Goal: Task Accomplishment & Management: Manage account settings

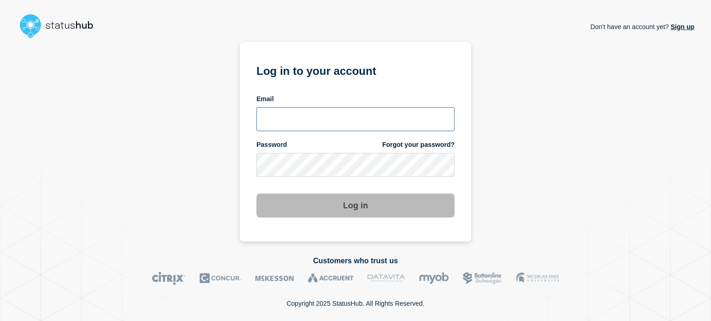
click at [301, 107] on input "email input" at bounding box center [355, 119] width 198 height 24
type input "[PERSON_NAME][EMAIL_ADDRESS][PERSON_NAME][DOMAIN_NAME]"
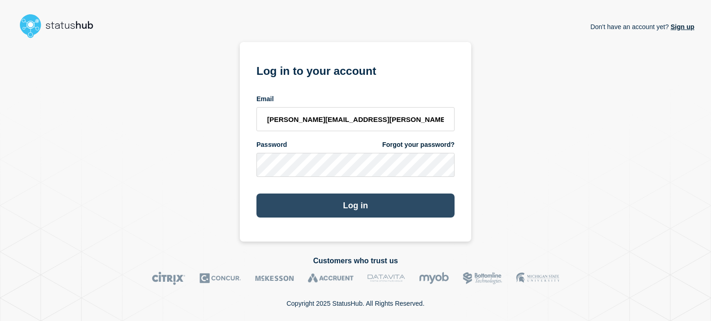
click at [297, 199] on button "Log in" at bounding box center [355, 206] width 198 height 24
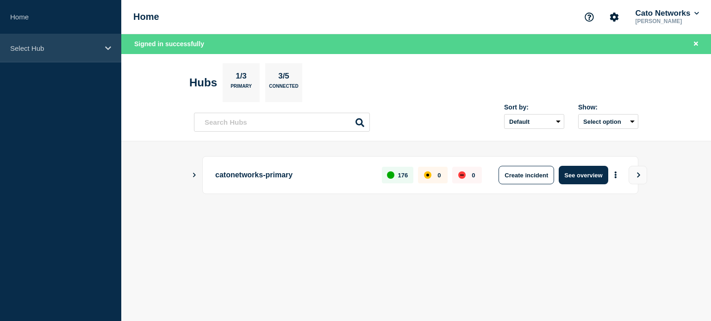
click at [78, 52] on p "Select Hub" at bounding box center [54, 48] width 89 height 8
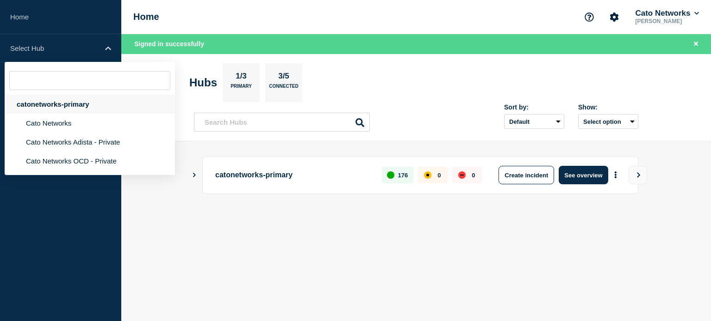
click at [54, 108] on div "catonetworks-primary" at bounding box center [90, 104] width 170 height 19
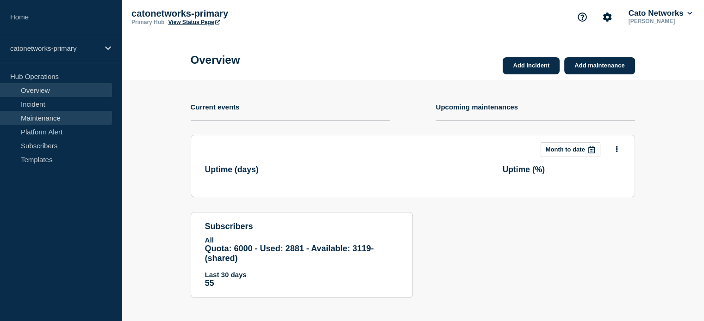
click at [48, 114] on link "Maintenance" at bounding box center [56, 118] width 112 height 14
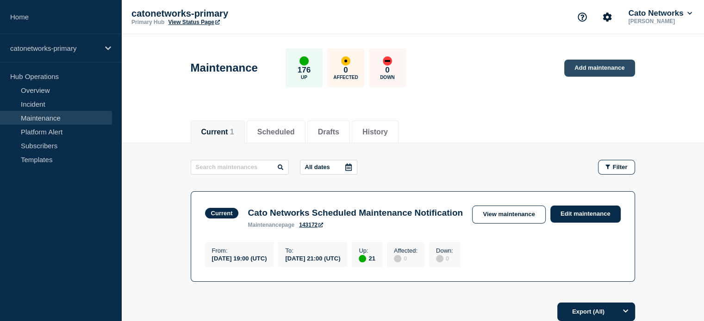
click at [588, 68] on link "Add maintenance" at bounding box center [599, 68] width 70 height 17
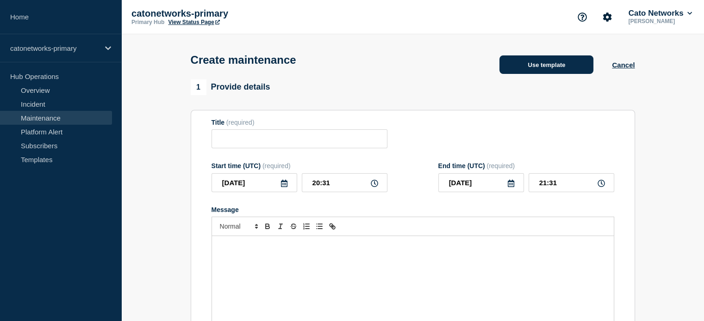
click at [553, 65] on button "Use template" at bounding box center [546, 65] width 94 height 19
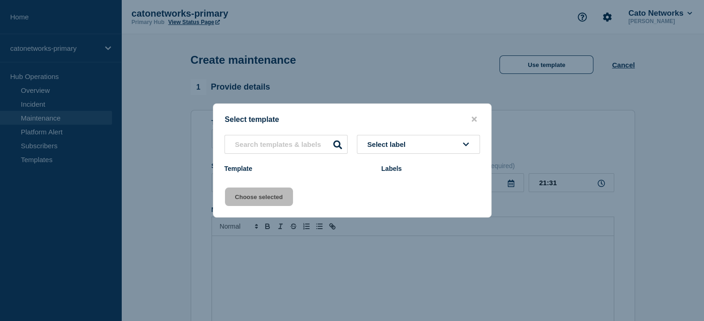
click at [387, 140] on div "Select label Template Labels" at bounding box center [352, 155] width 278 height 41
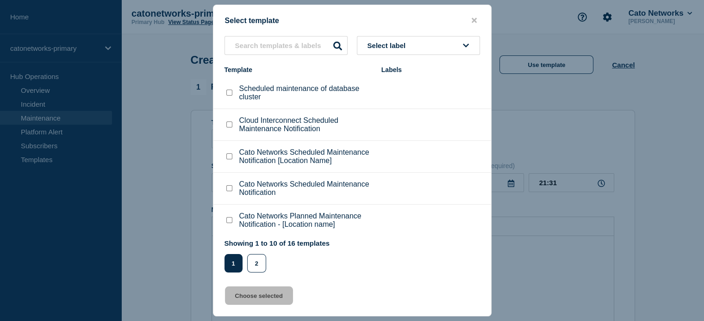
click at [403, 54] on button "Select label" at bounding box center [418, 45] width 123 height 19
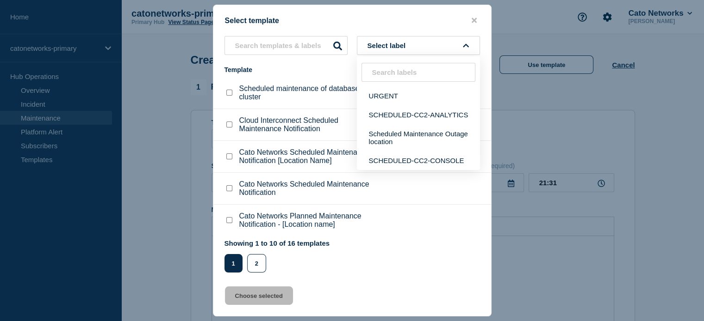
click at [403, 49] on span "Select label" at bounding box center [388, 46] width 42 height 8
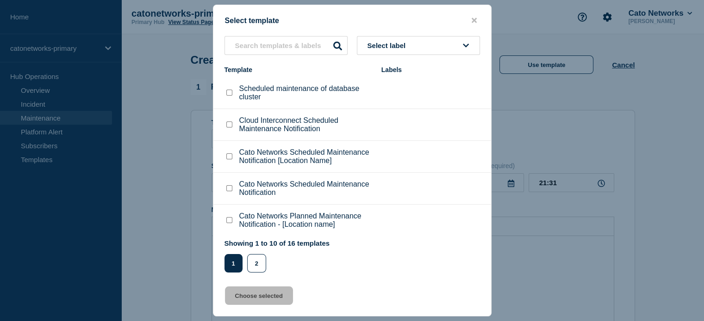
click at [407, 49] on span "Select label" at bounding box center [388, 46] width 42 height 8
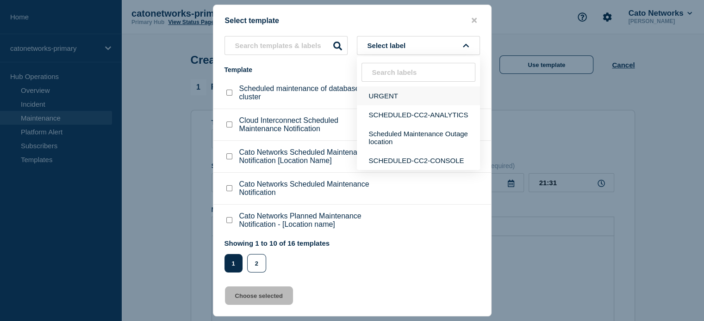
click at [406, 88] on button "URGENT" at bounding box center [418, 96] width 123 height 19
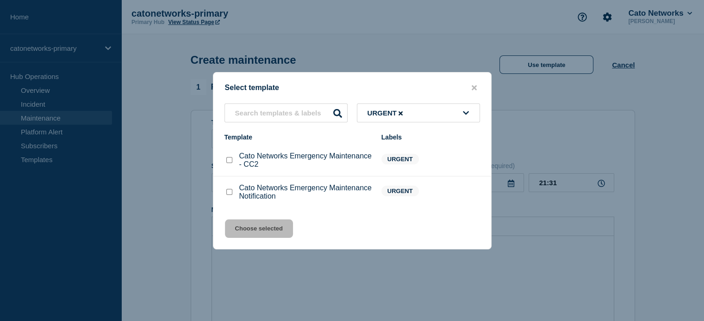
click at [230, 192] on input "Cato Networks Emergency Maintenance Notification checkbox" at bounding box center [229, 192] width 6 height 6
checkbox input "true"
click at [254, 225] on button "Choose selected" at bounding box center [259, 229] width 68 height 19
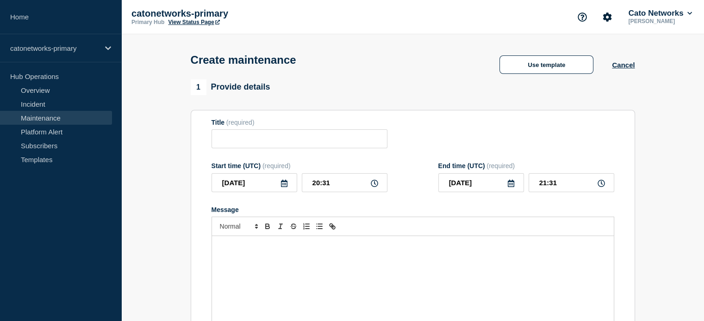
type input "Cato Networks Emergency Maintenance Notification"
checkbox input "false"
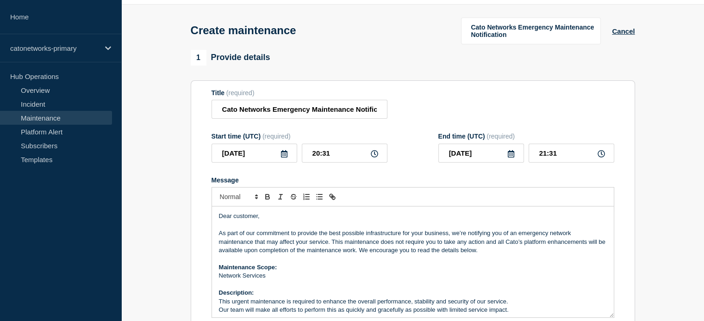
scroll to position [46, 0]
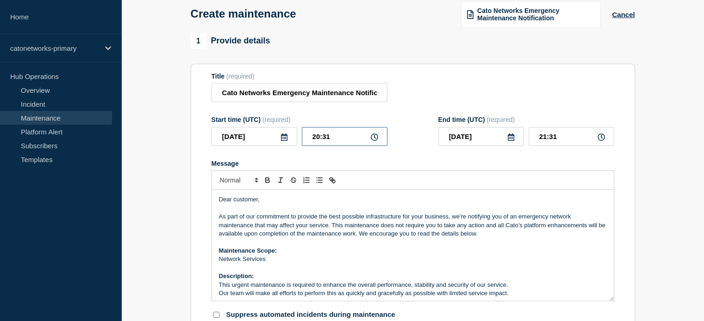
click at [331, 140] on input "20:31" at bounding box center [345, 136] width 86 height 19
type input "20:35"
type input "21:35"
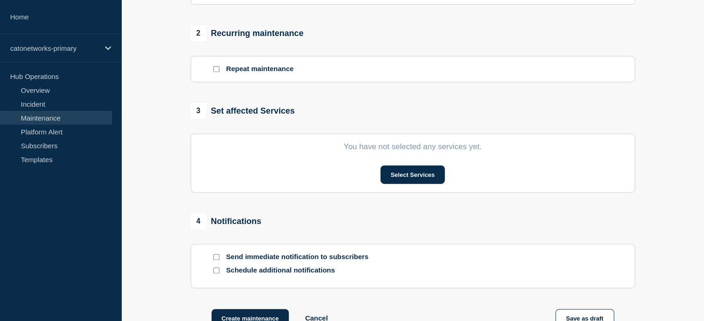
scroll to position [416, 0]
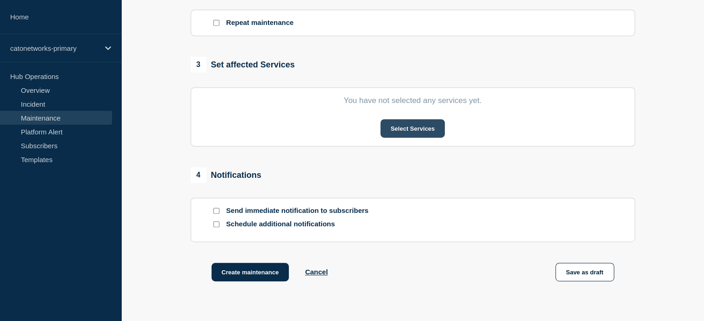
click at [389, 138] on button "Select Services" at bounding box center [412, 128] width 64 height 19
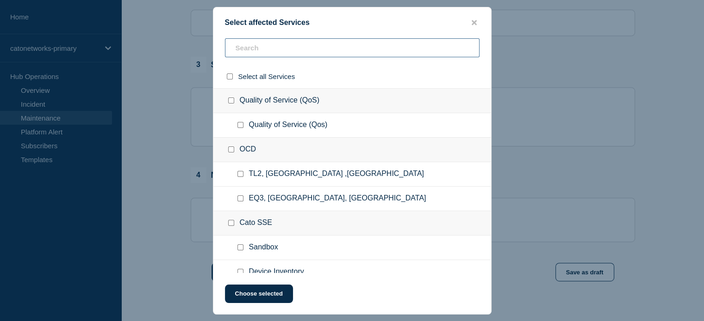
click at [290, 55] on input "text" at bounding box center [352, 47] width 254 height 19
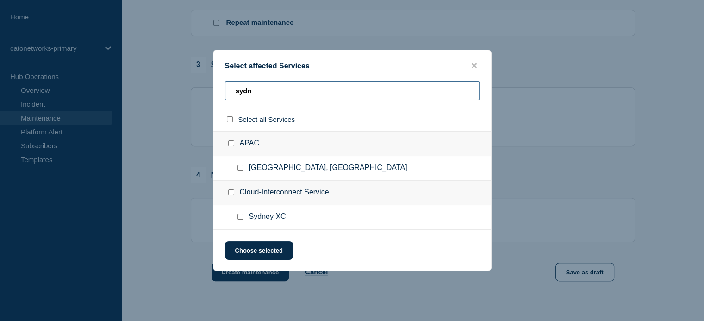
type input "sydn"
click at [239, 168] on input "Sydney, Australia checkbox" at bounding box center [240, 168] width 6 height 6
checkbox input "true"
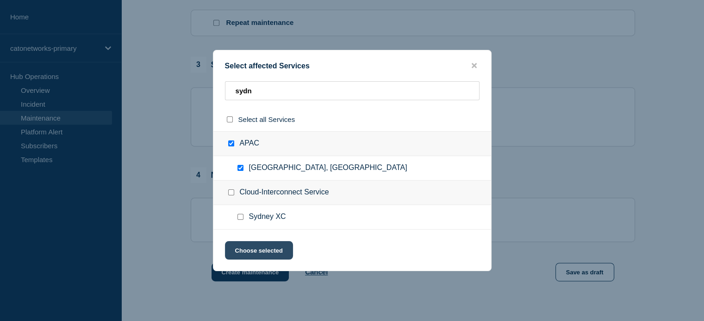
click at [257, 254] on button "Choose selected" at bounding box center [259, 250] width 68 height 19
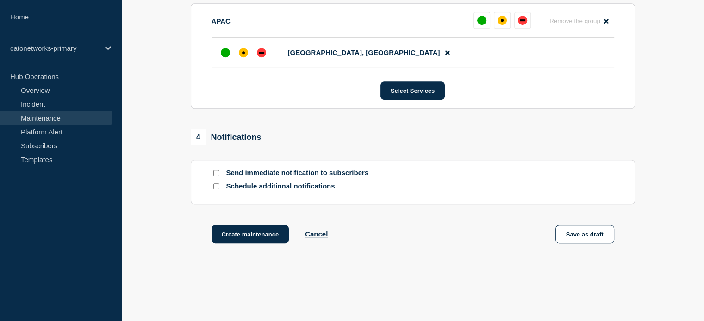
scroll to position [509, 0]
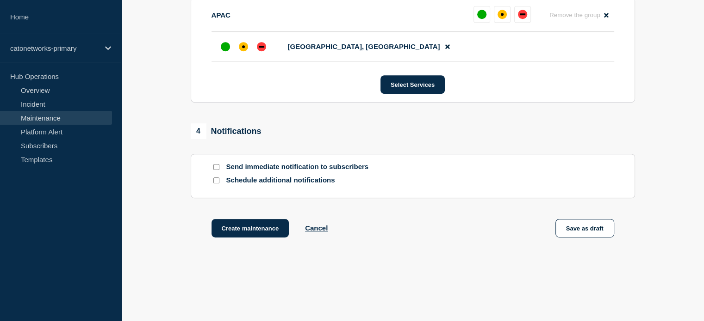
click at [216, 170] on input "Send immediate notification to subscribers" at bounding box center [216, 167] width 6 height 6
checkbox input "true"
click at [262, 232] on button "Create maintenance" at bounding box center [250, 228] width 78 height 19
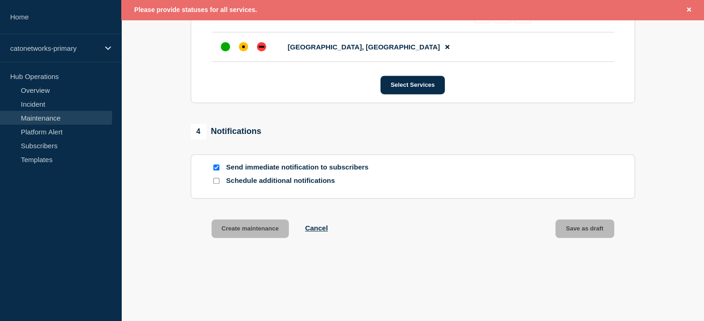
scroll to position [442, 0]
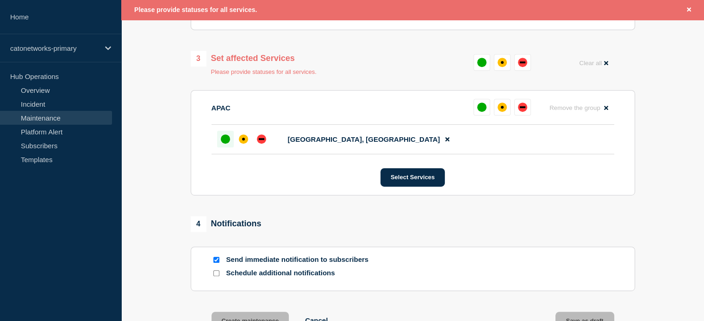
click at [220, 143] on div at bounding box center [225, 139] width 17 height 17
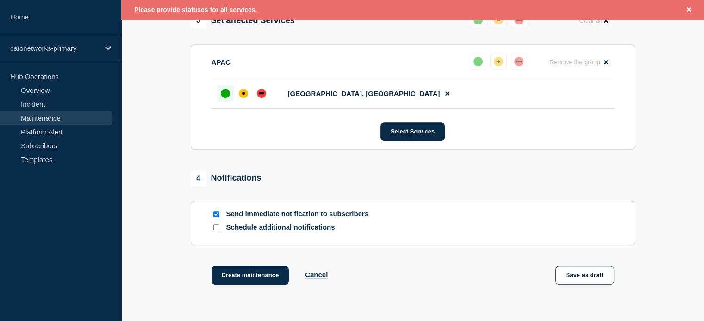
scroll to position [535, 0]
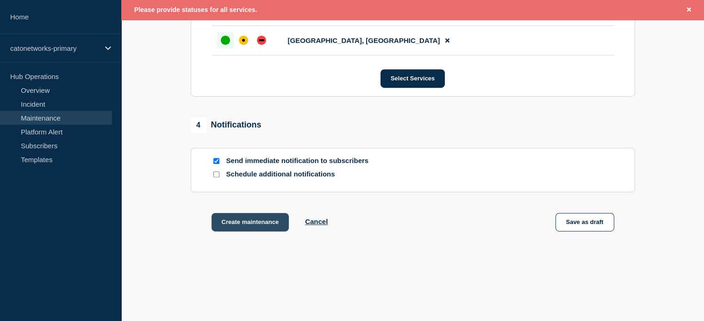
click at [265, 229] on button "Create maintenance" at bounding box center [250, 222] width 78 height 19
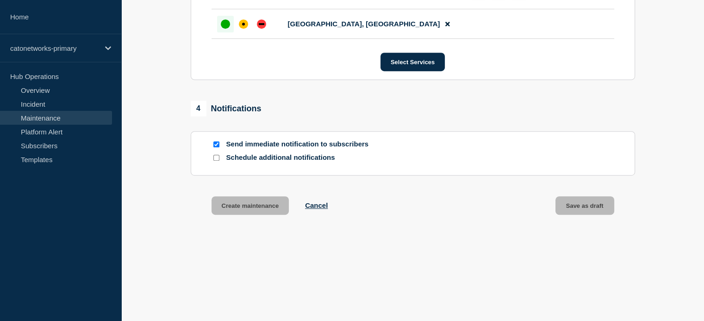
scroll to position [514, 0]
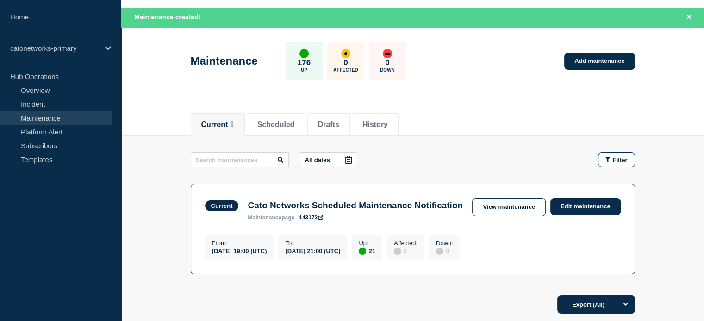
scroll to position [26, 0]
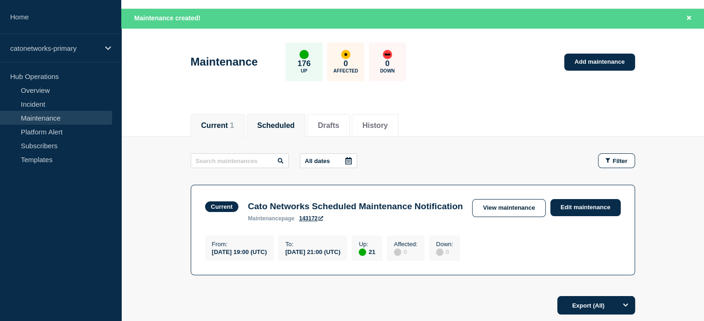
click at [284, 127] on button "Scheduled" at bounding box center [275, 126] width 37 height 8
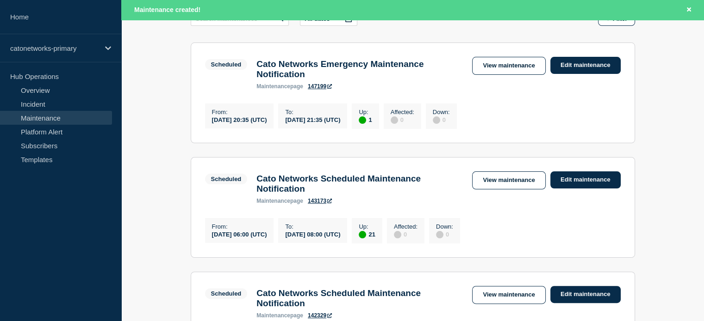
scroll to position [118, 0]
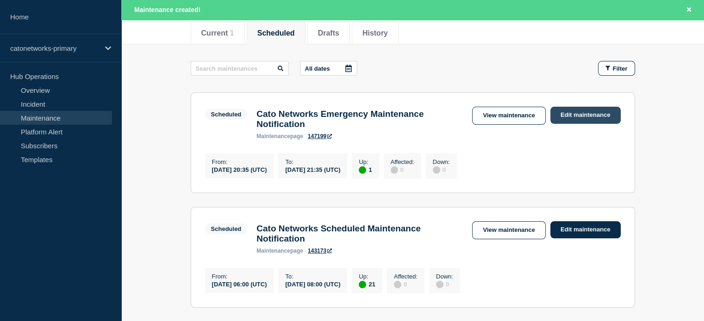
click at [575, 116] on link "Edit maintenance" at bounding box center [585, 115] width 70 height 17
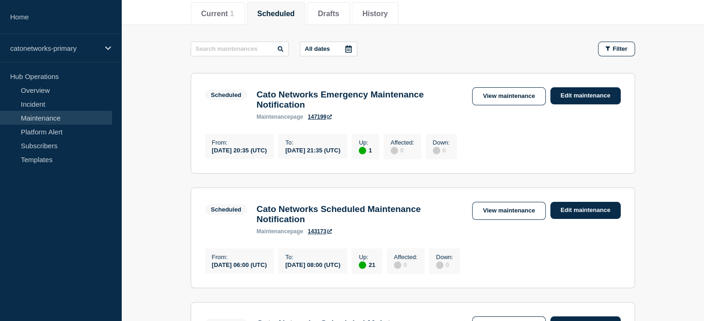
scroll to position [99, 0]
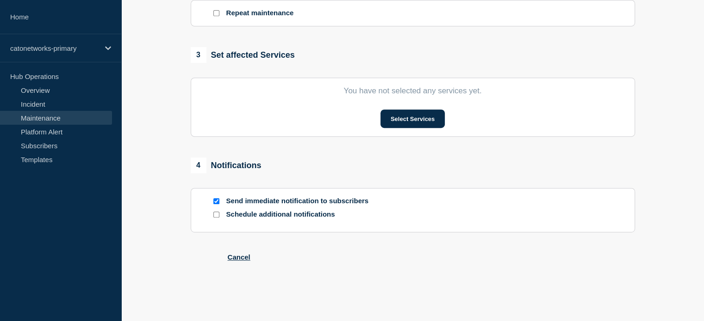
type input "Cato Networks Emergency Maintenance Notification"
type input "20:35"
type input "21:35"
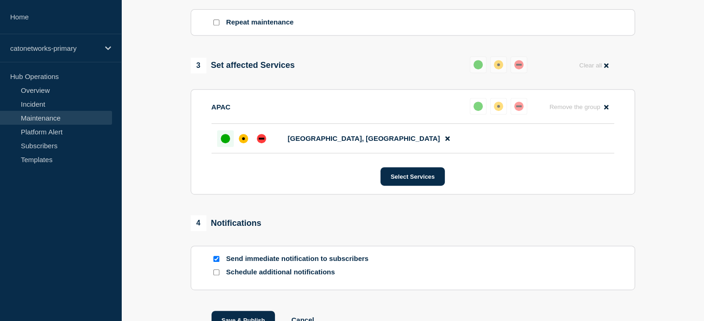
scroll to position [445, 0]
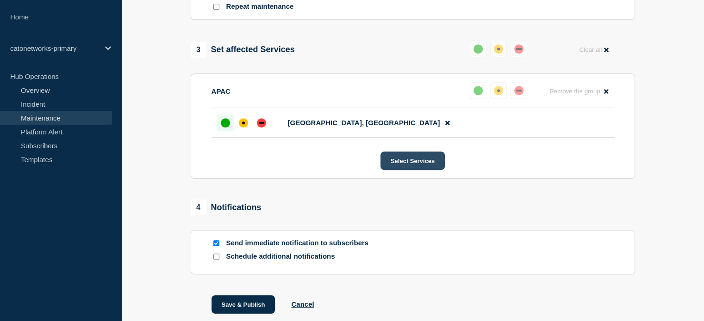
click at [401, 159] on button "Select Services" at bounding box center [412, 161] width 64 height 19
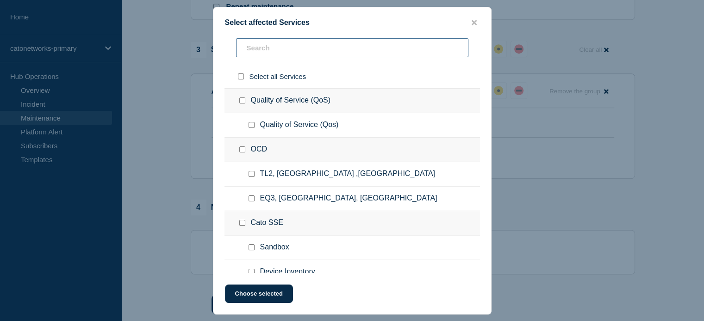
click at [296, 41] on input "text" at bounding box center [352, 47] width 232 height 19
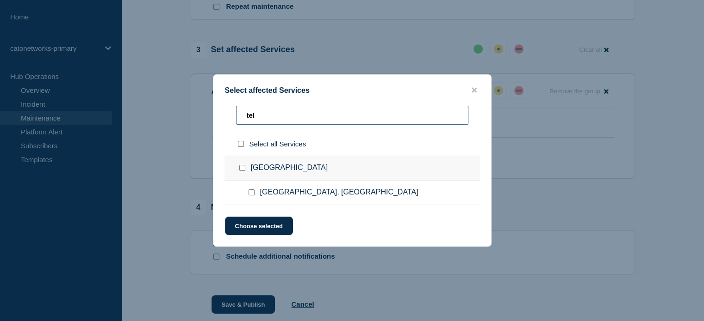
type input "tel"
click at [252, 194] on input "Tel Aviv, Israel checkbox" at bounding box center [251, 193] width 6 height 6
checkbox input "true"
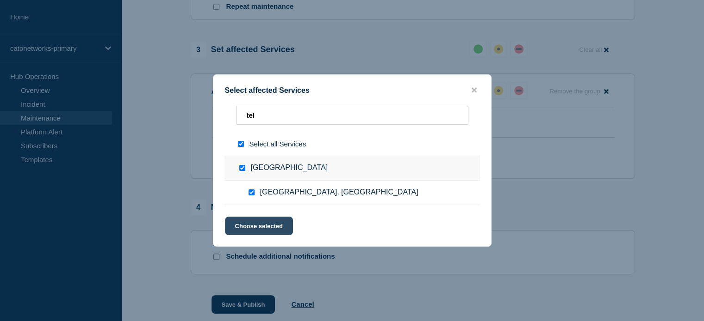
click at [251, 228] on button "Choose selected" at bounding box center [259, 226] width 68 height 19
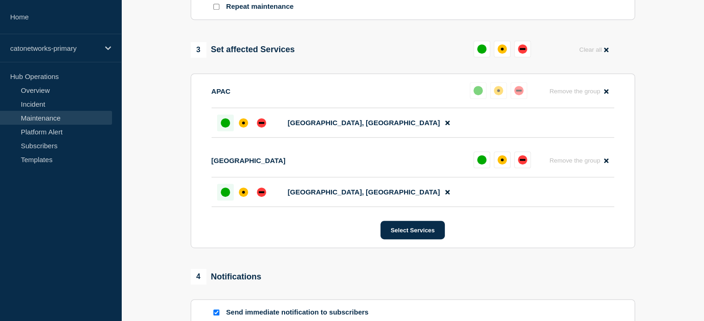
click at [224, 197] on div "up" at bounding box center [225, 192] width 9 height 9
click at [403, 238] on button "Select Services" at bounding box center [412, 230] width 64 height 19
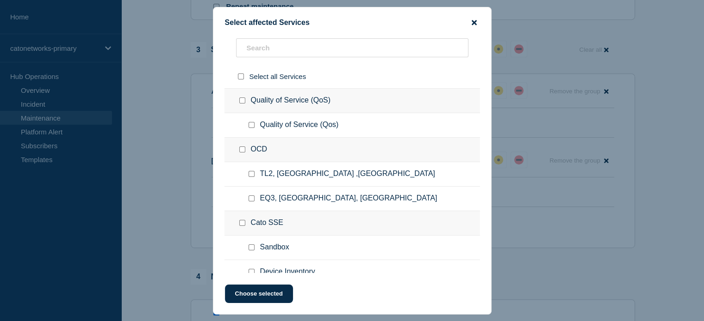
click at [474, 19] on icon "close button" at bounding box center [473, 22] width 5 height 7
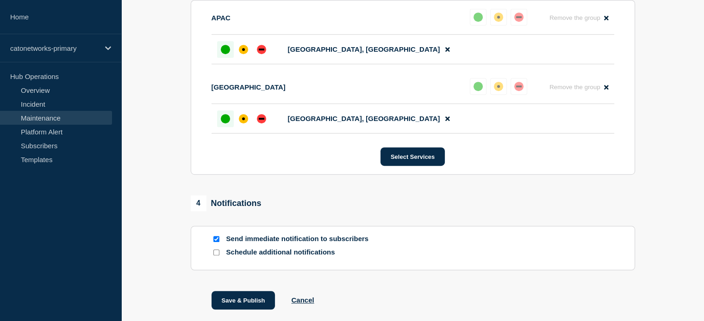
scroll to position [575, 0]
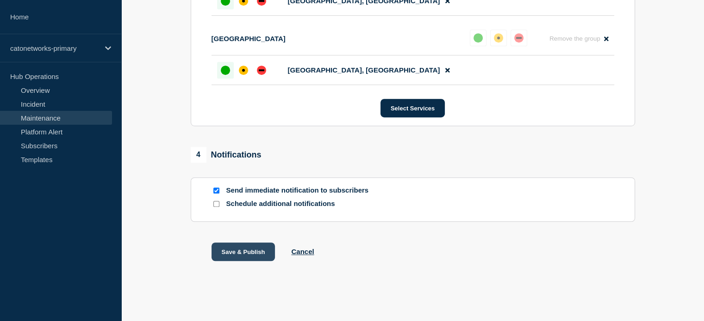
click at [234, 249] on button "Save & Publish" at bounding box center [243, 252] width 64 height 19
